Goal: Information Seeking & Learning: Learn about a topic

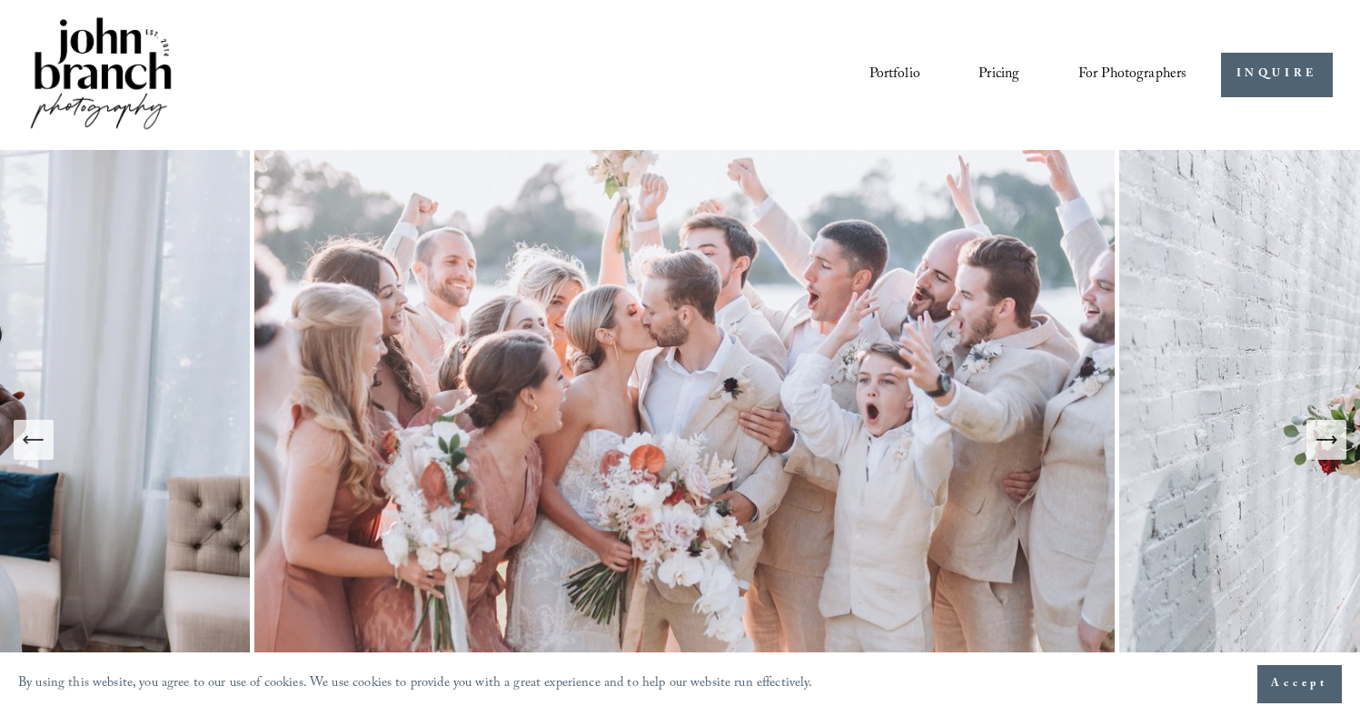
click at [1336, 441] on icon "Next Slide" at bounding box center [1326, 439] width 25 height 25
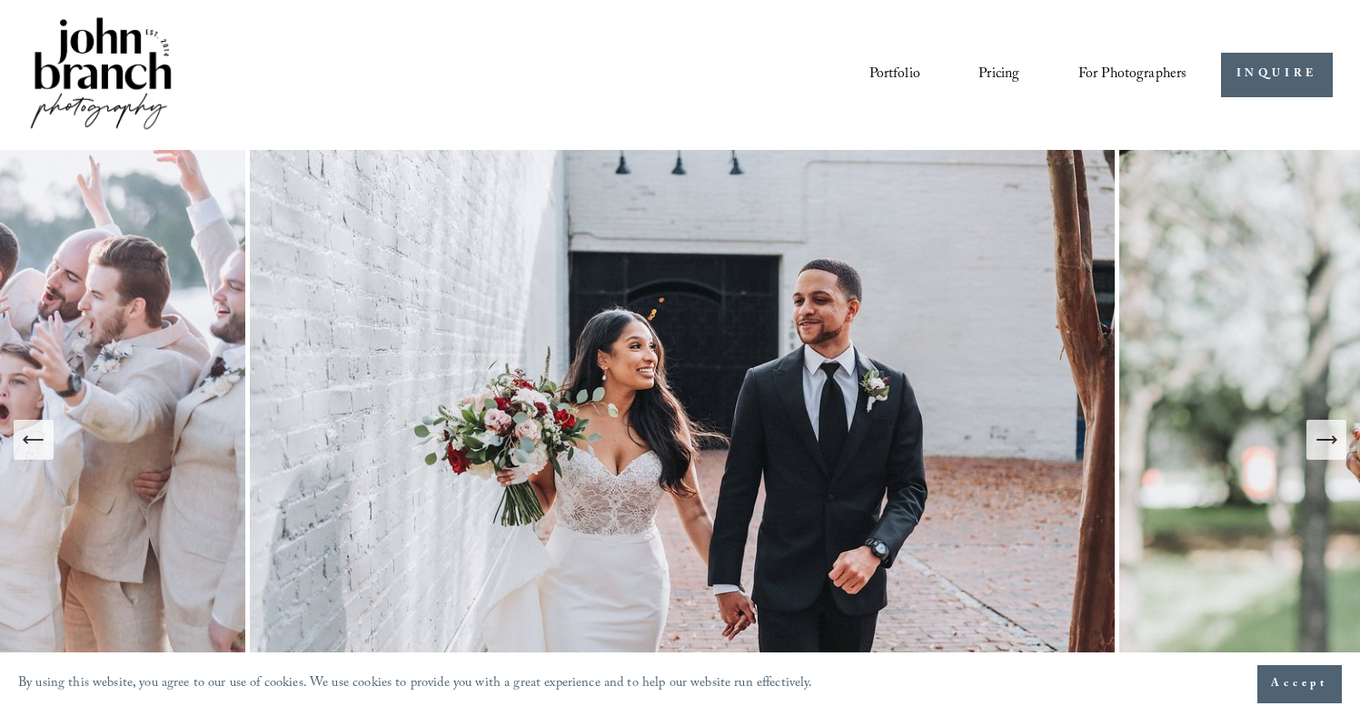
click at [1335, 441] on icon "Next Slide" at bounding box center [1335, 439] width 4 height 7
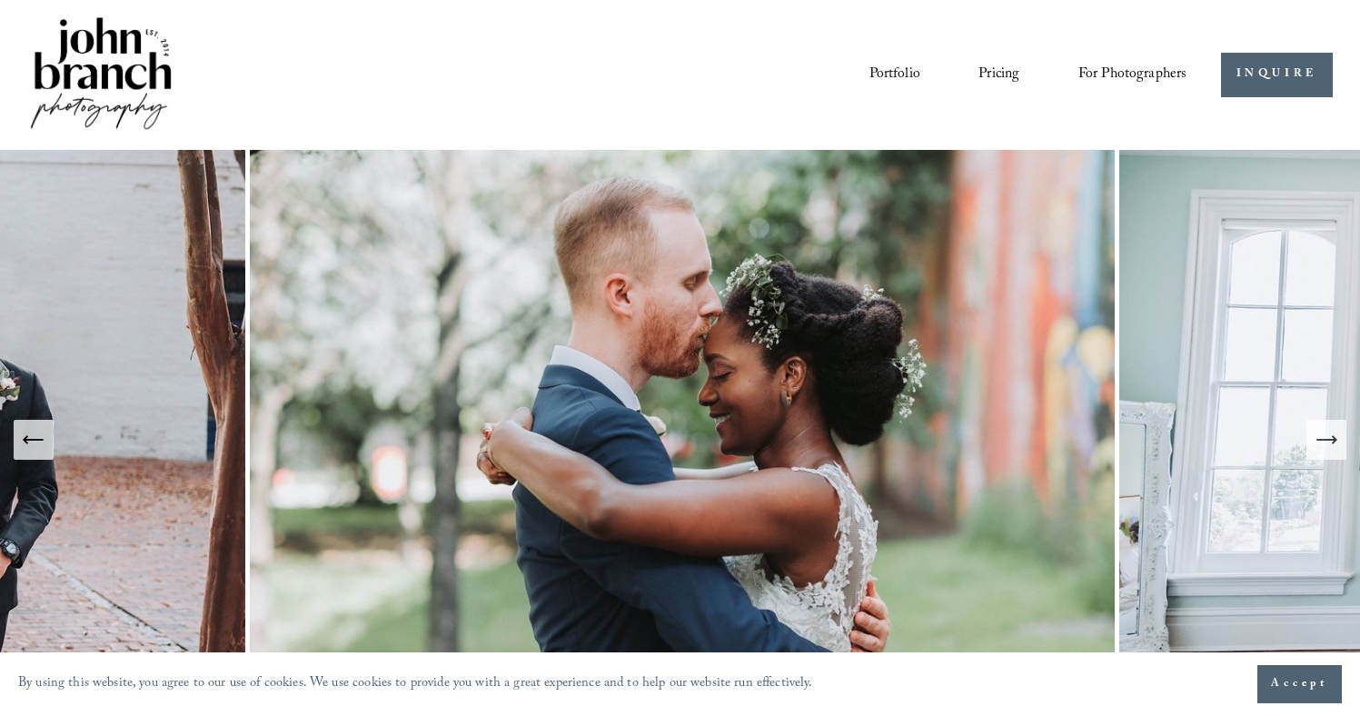
click at [1335, 441] on icon "Next Slide" at bounding box center [1335, 439] width 4 height 7
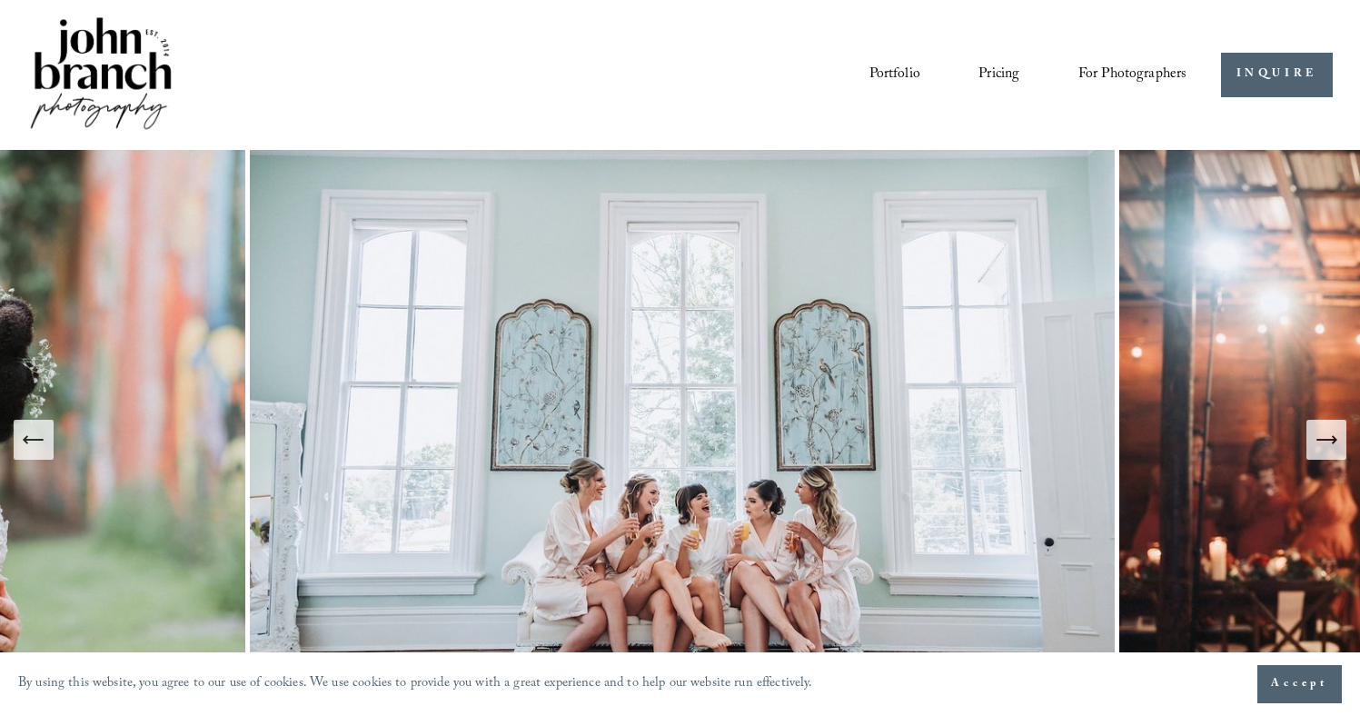
click at [1335, 441] on icon "Next Slide" at bounding box center [1335, 439] width 4 height 7
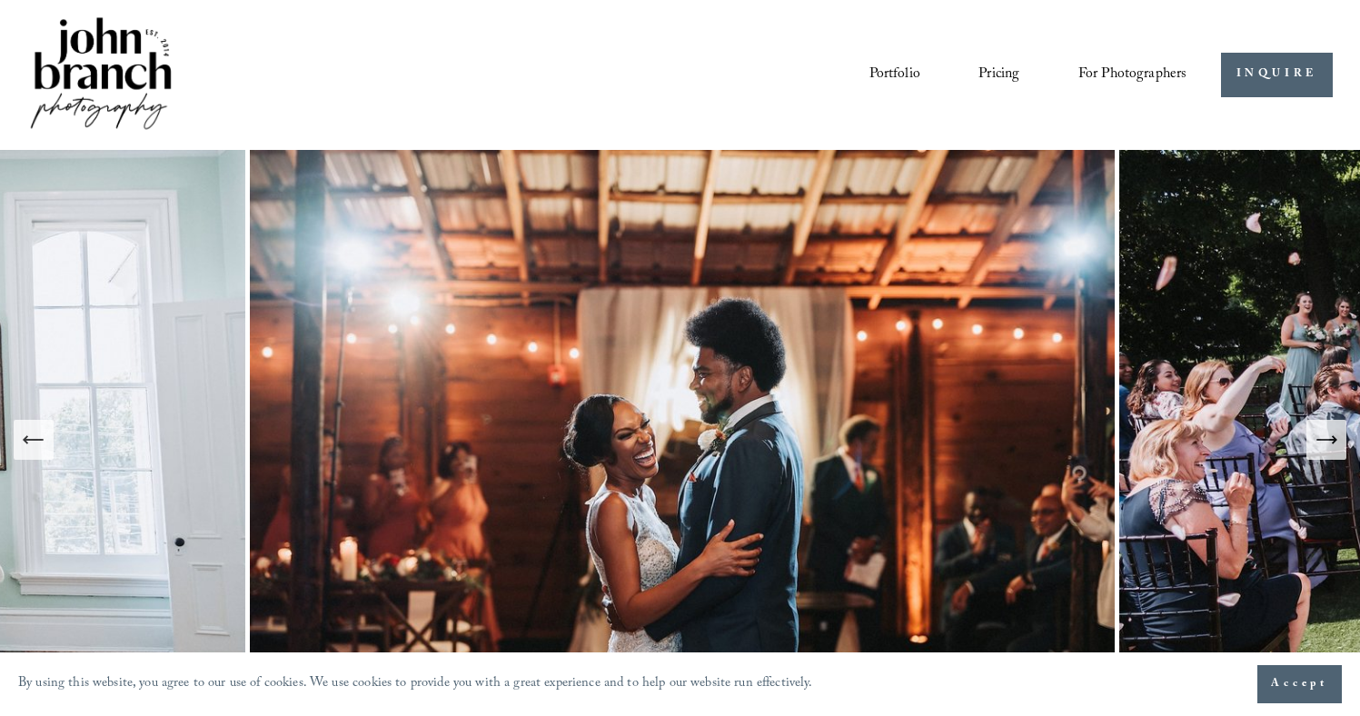
click at [1335, 441] on icon "Next Slide" at bounding box center [1335, 439] width 4 height 7
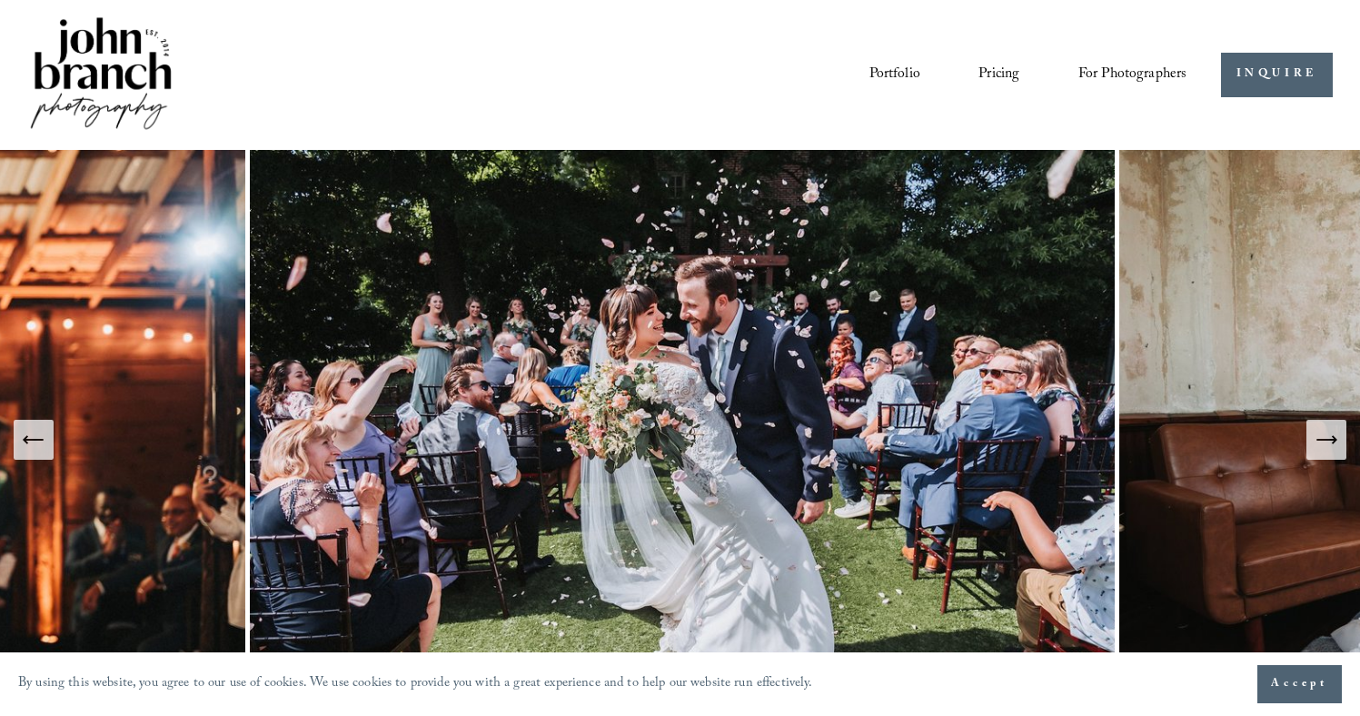
click at [1335, 441] on icon "Next Slide" at bounding box center [1335, 439] width 4 height 7
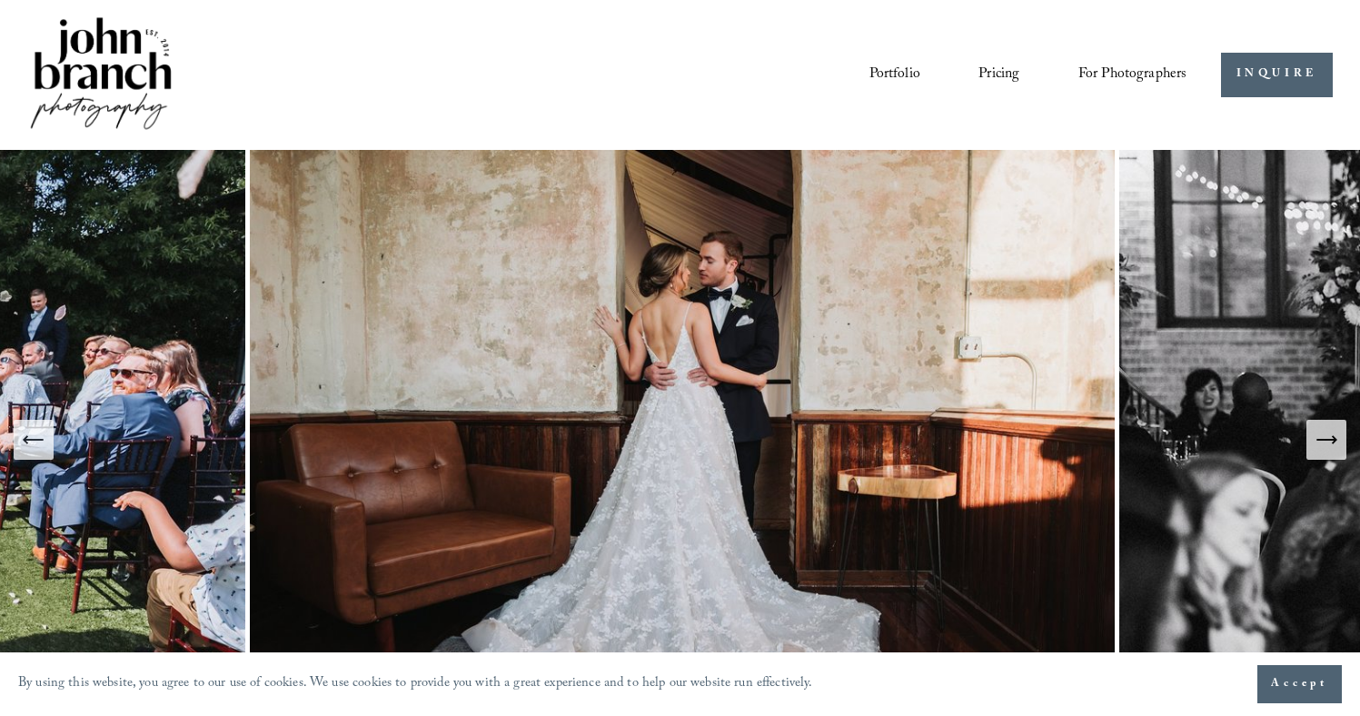
click at [1335, 441] on icon "Next Slide" at bounding box center [1335, 439] width 4 height 7
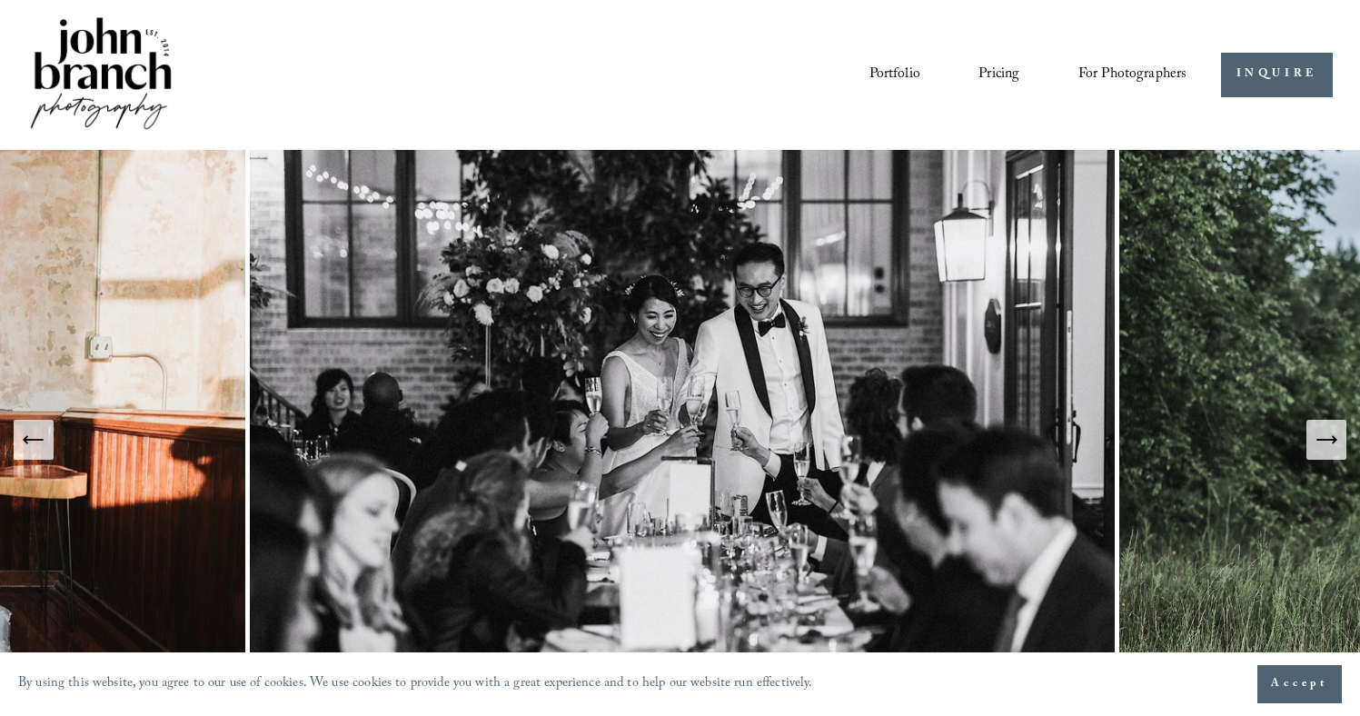
click at [1335, 441] on icon "Next Slide" at bounding box center [1335, 439] width 4 height 7
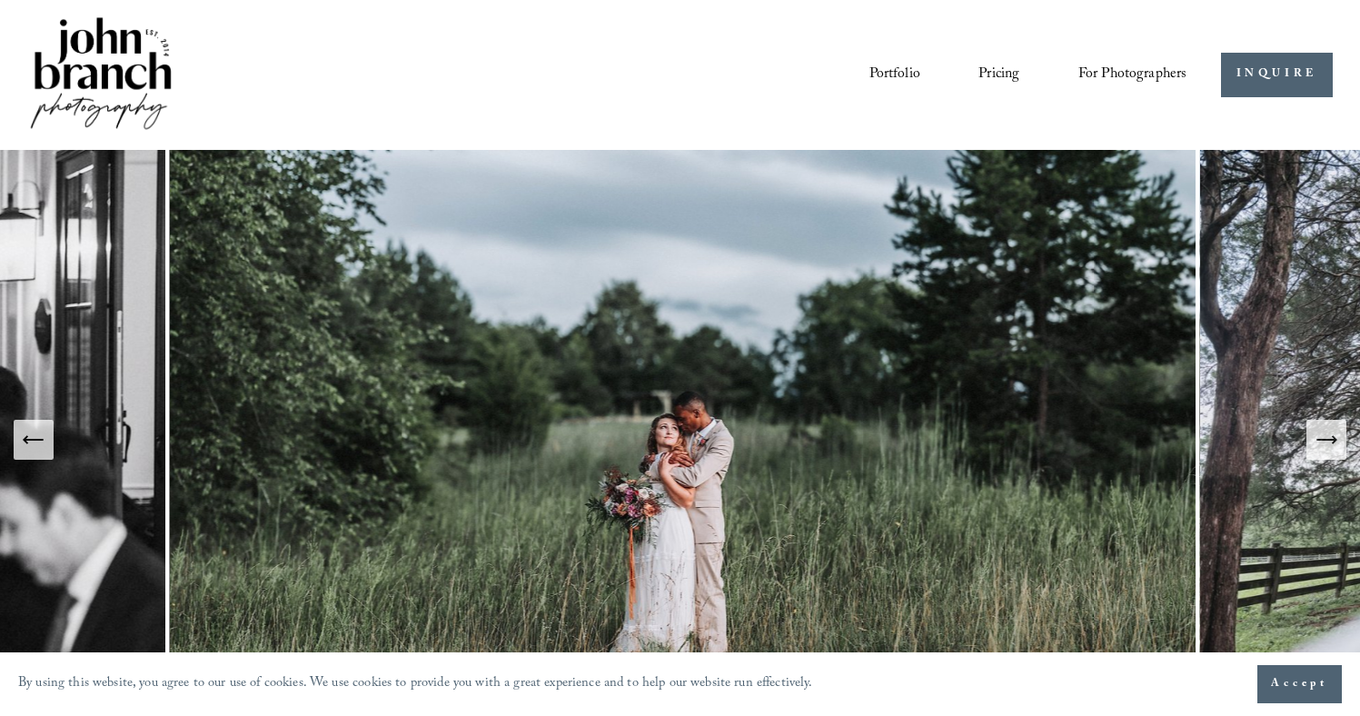
click at [1335, 441] on icon "Next Slide" at bounding box center [1335, 439] width 4 height 7
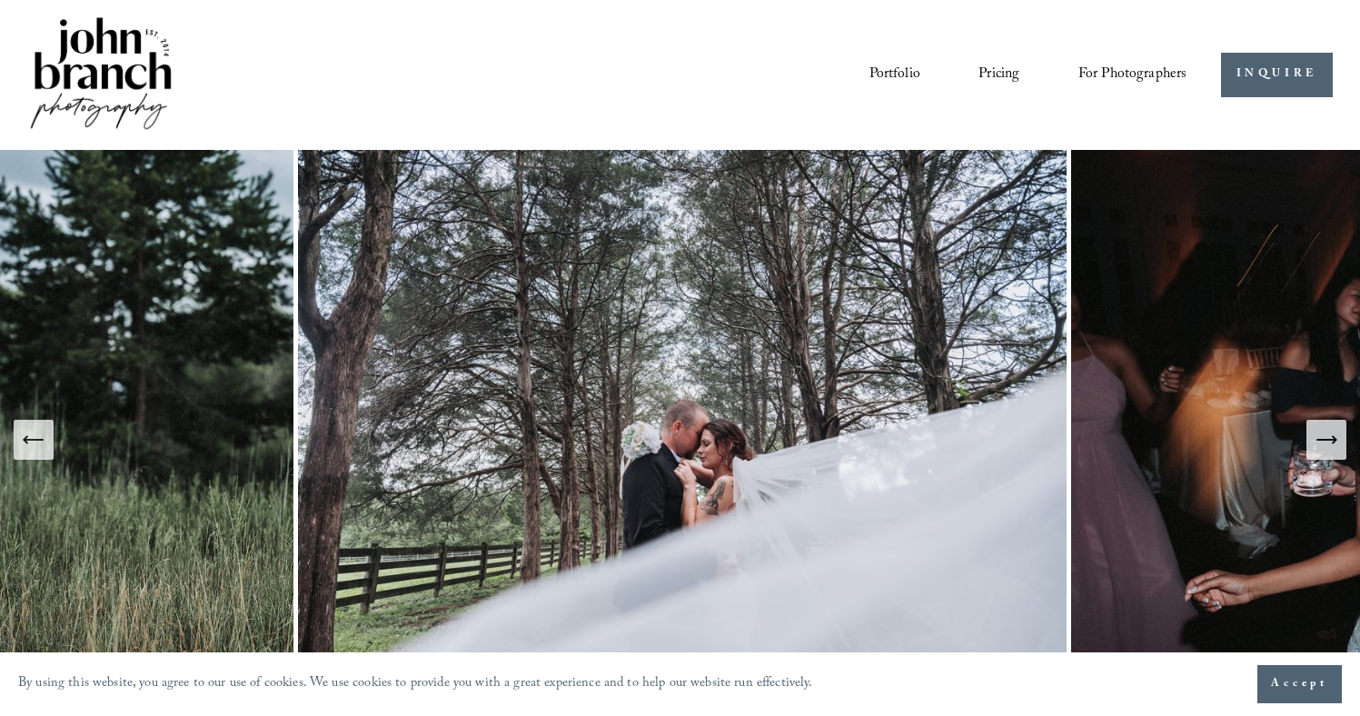
click at [1335, 441] on icon "Next Slide" at bounding box center [1335, 439] width 4 height 7
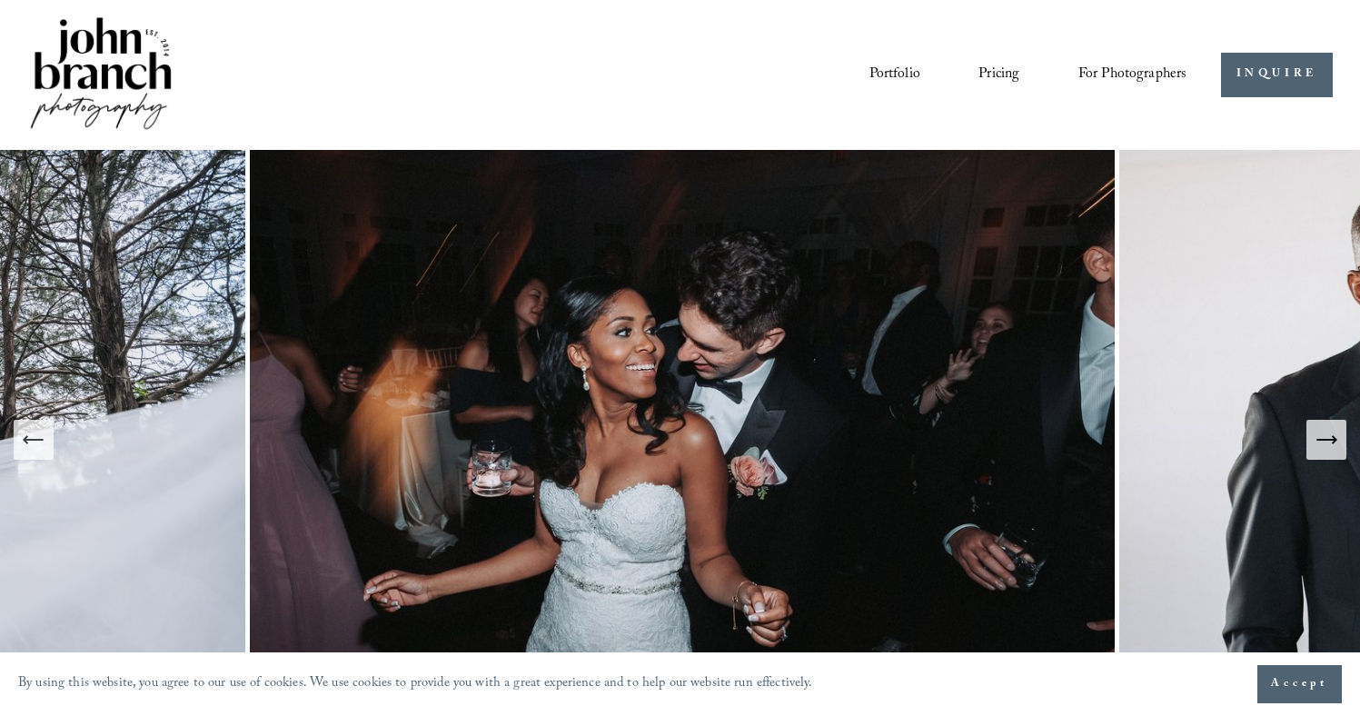
click at [1335, 441] on icon "Next Slide" at bounding box center [1335, 439] width 4 height 7
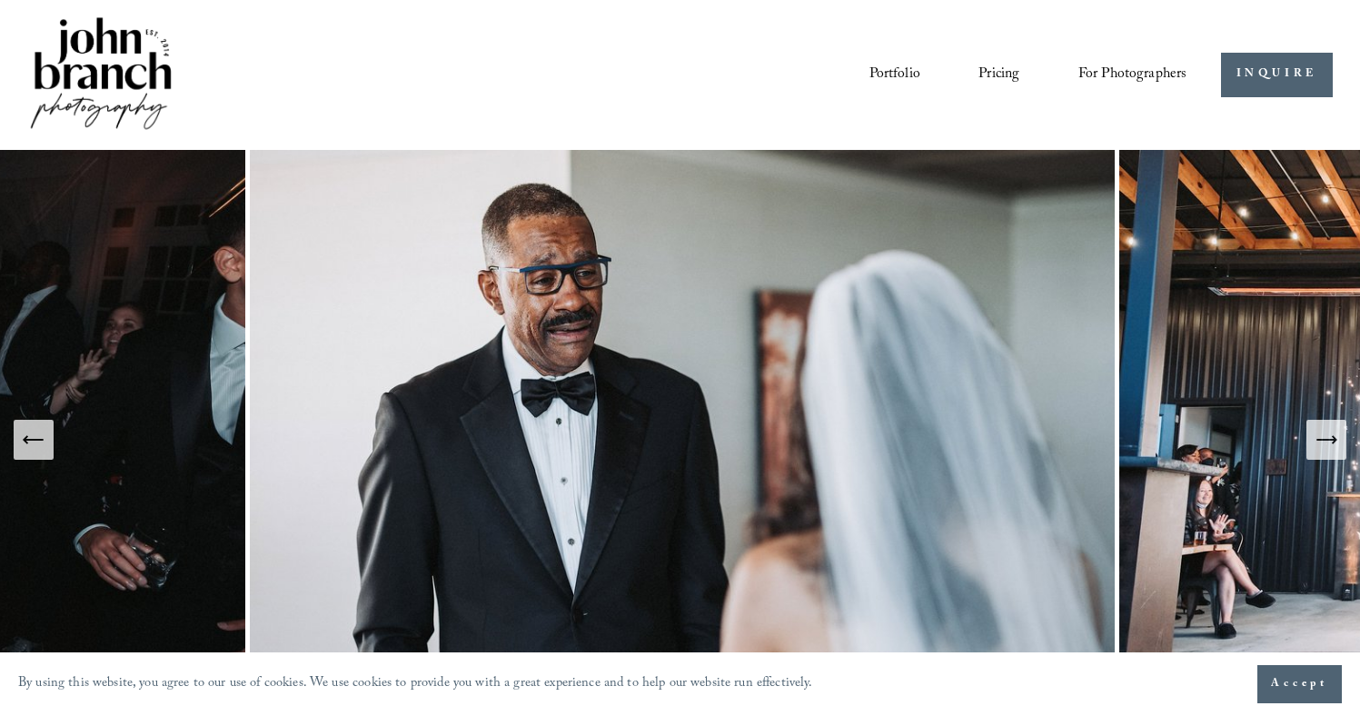
click at [1335, 441] on icon "Next Slide" at bounding box center [1335, 439] width 4 height 7
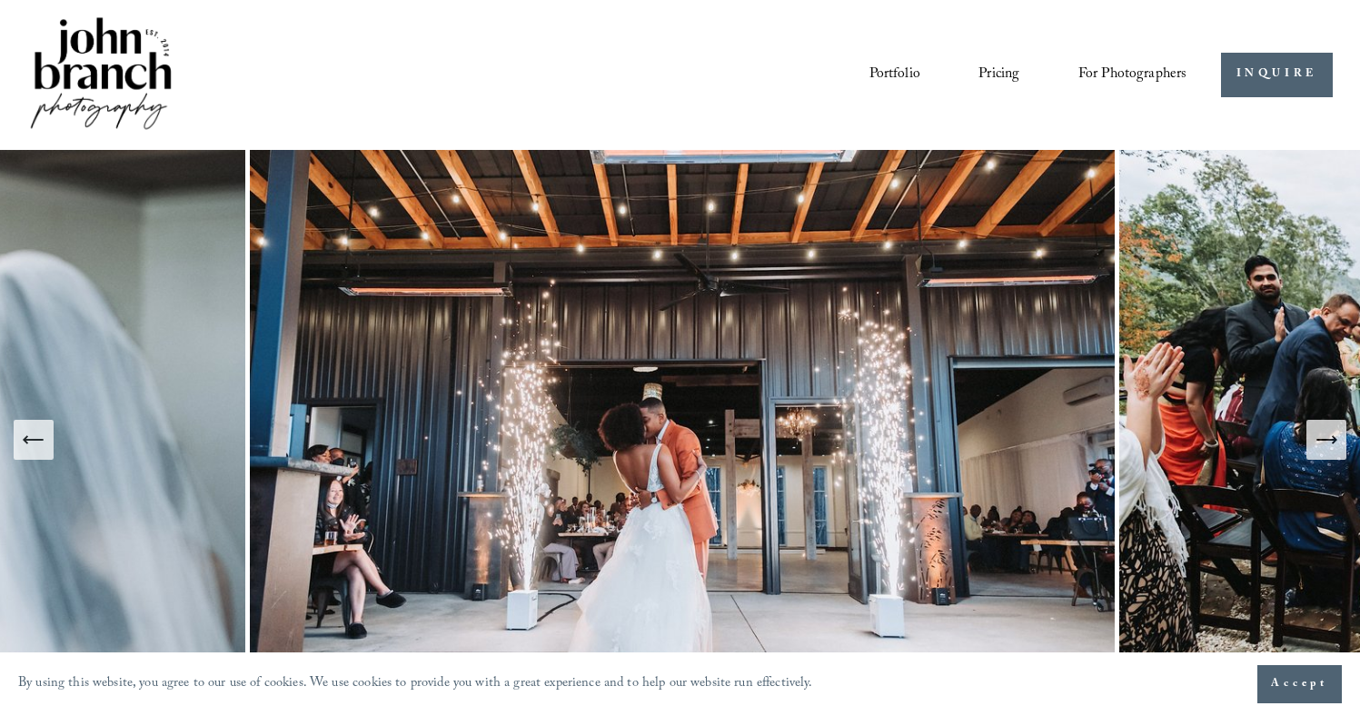
click at [1335, 441] on icon "Next Slide" at bounding box center [1335, 439] width 4 height 7
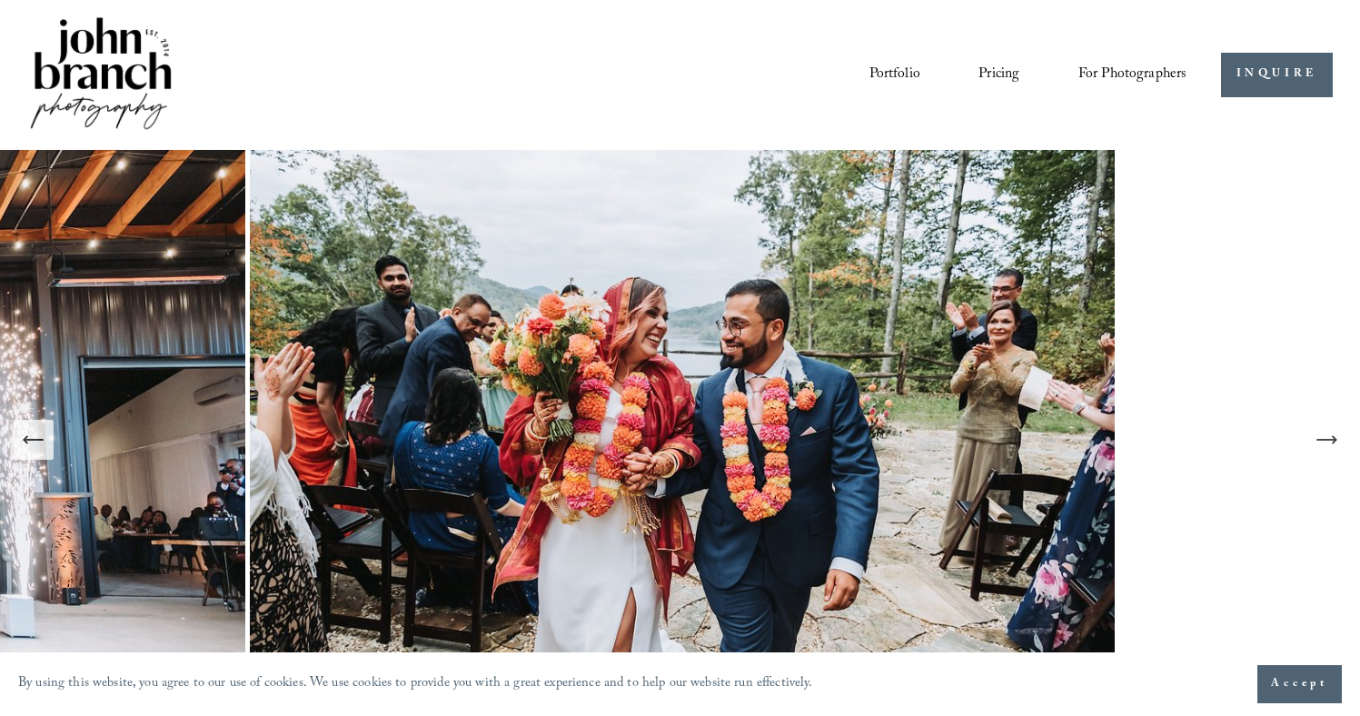
click at [1335, 441] on icon "Next Slide" at bounding box center [1335, 439] width 4 height 7
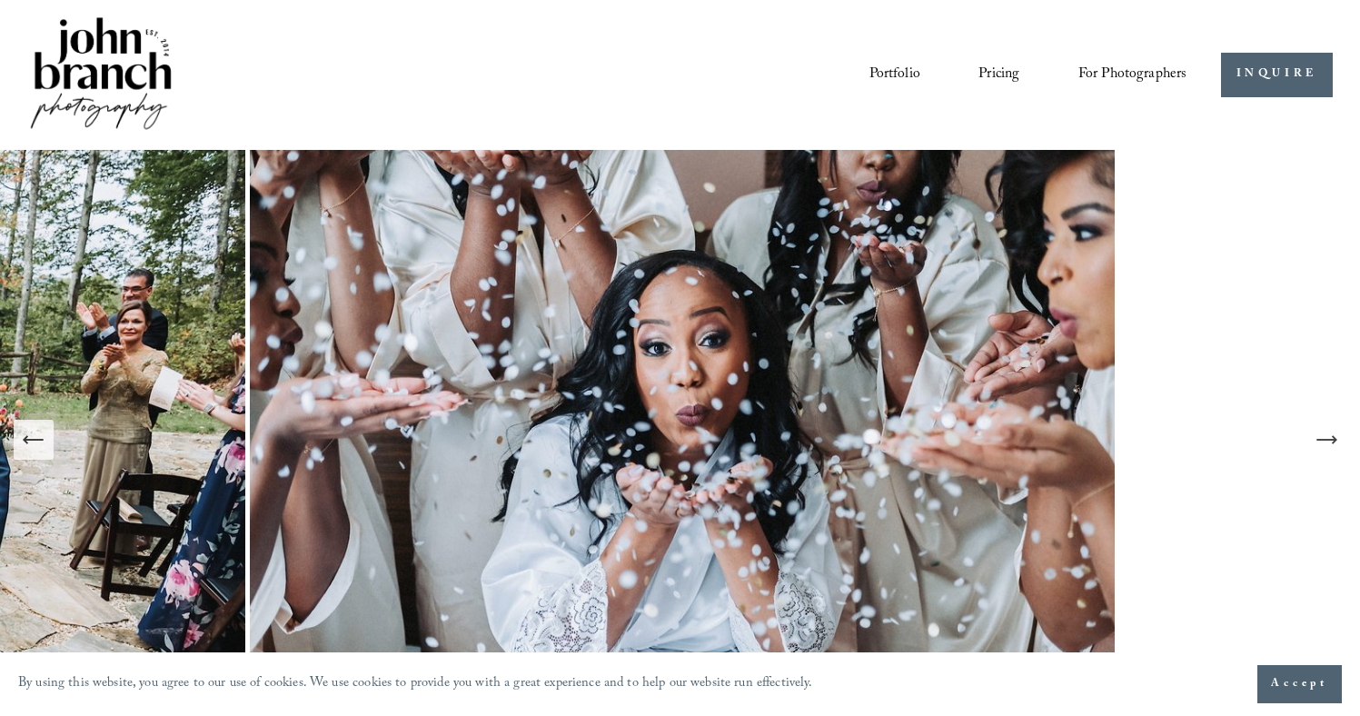
click at [1332, 439] on icon "Next Slide" at bounding box center [1326, 439] width 25 height 25
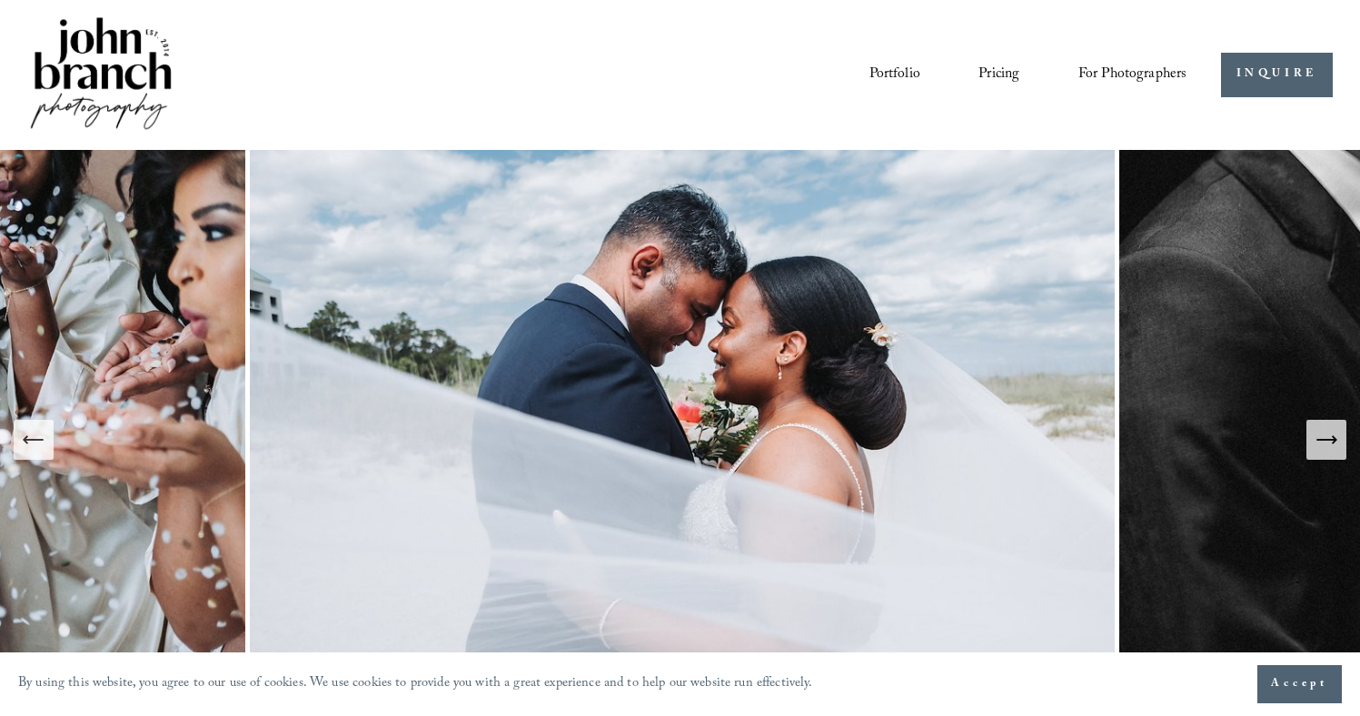
click at [1332, 439] on icon "Next Slide" at bounding box center [1326, 439] width 25 height 25
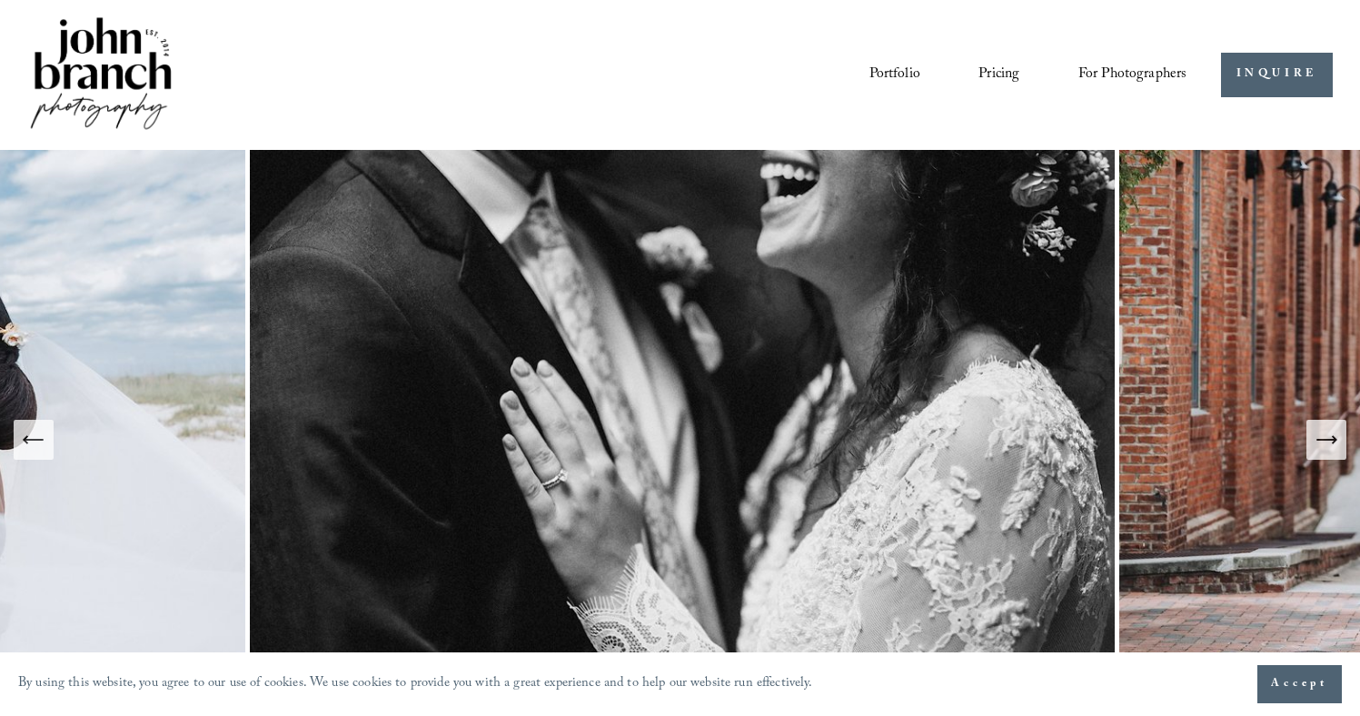
click at [997, 64] on link "Pricing" at bounding box center [998, 74] width 41 height 31
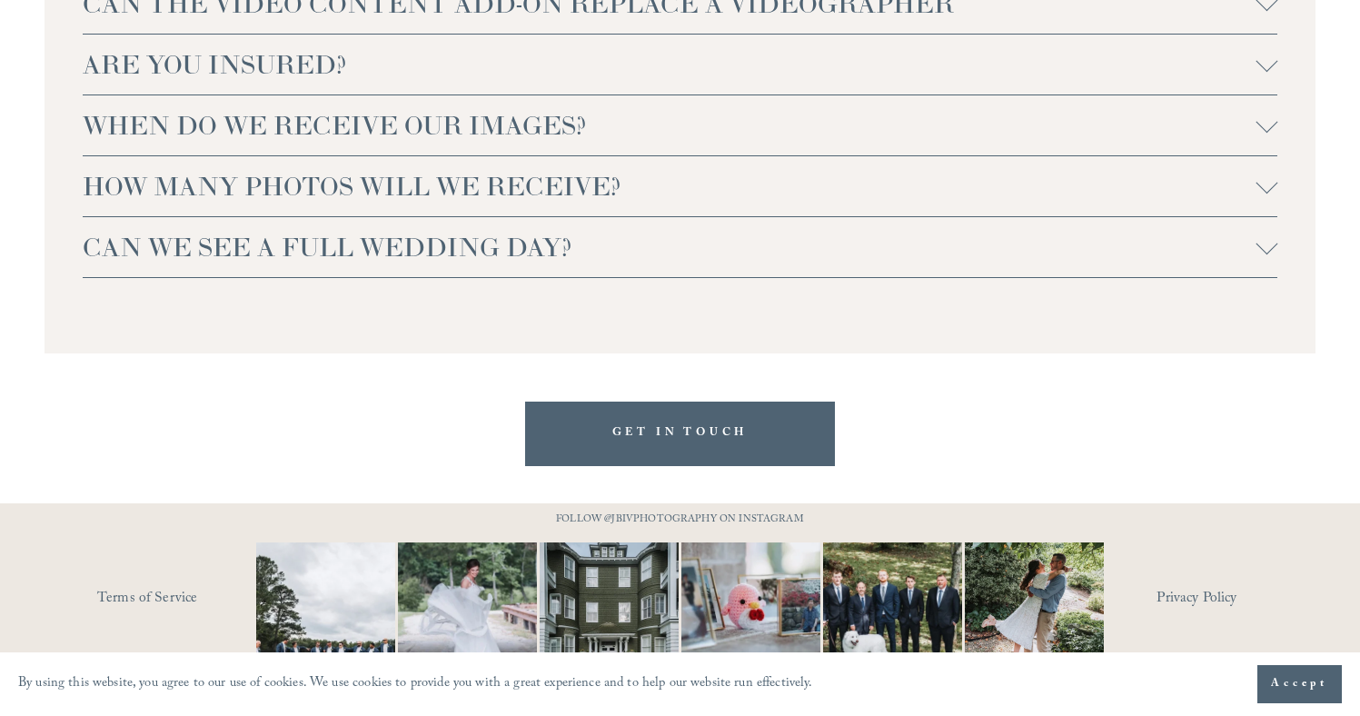
scroll to position [4105, 0]
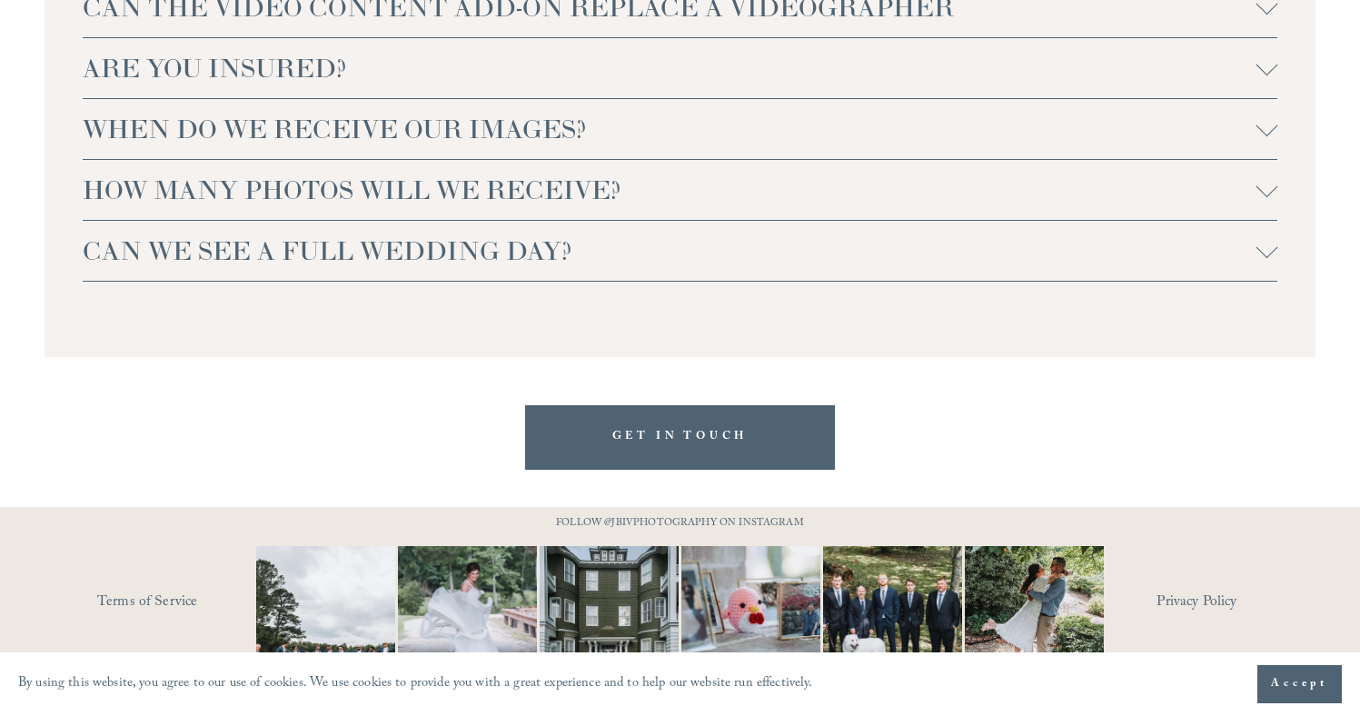
click at [920, 144] on span "WHEN DO WE RECEIVE OUR IMAGES?" at bounding box center [670, 129] width 1174 height 33
